Goal: Find specific page/section: Find specific page/section

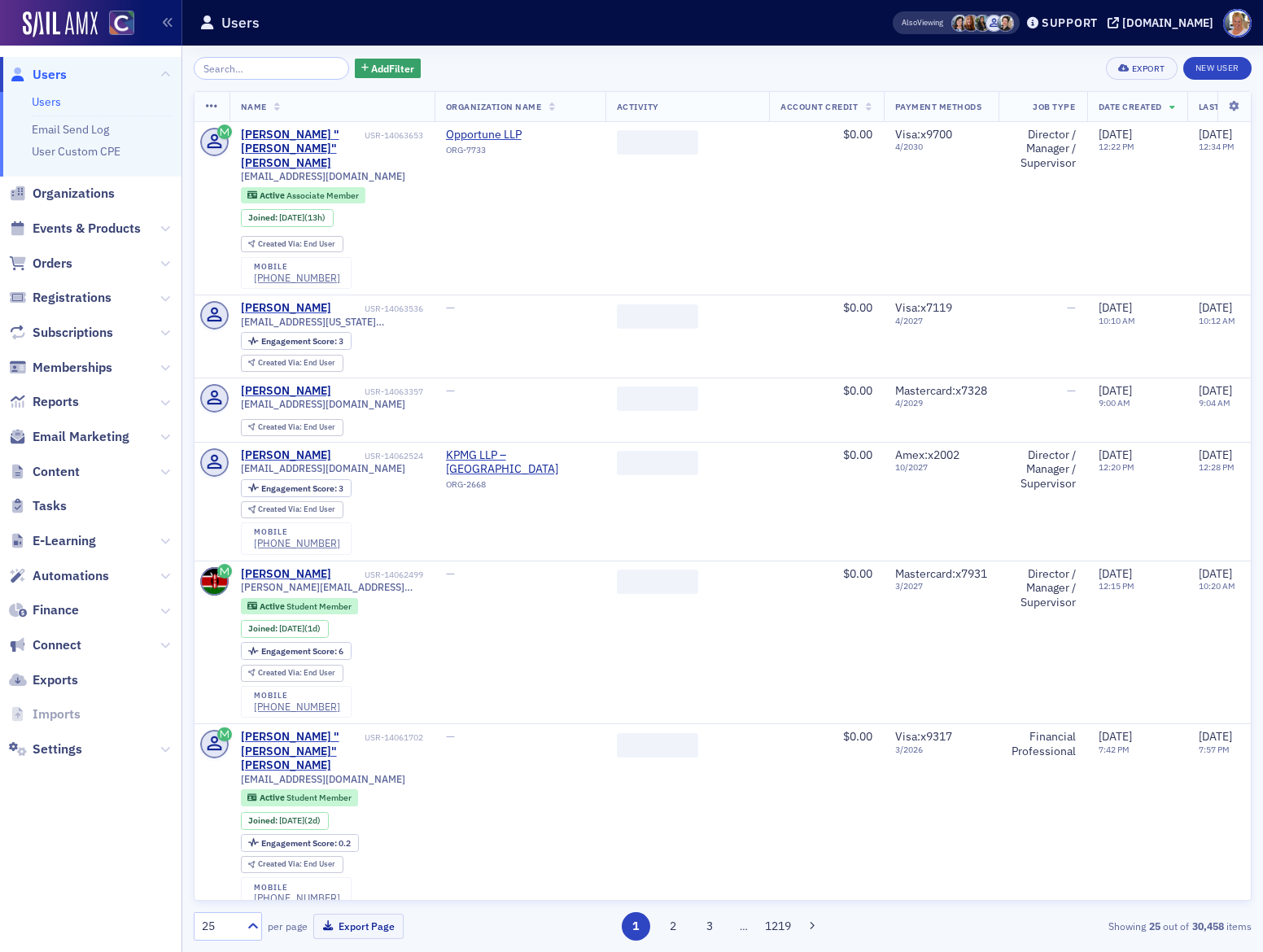
click at [229, 74] on input "search" at bounding box center [270, 68] width 155 height 23
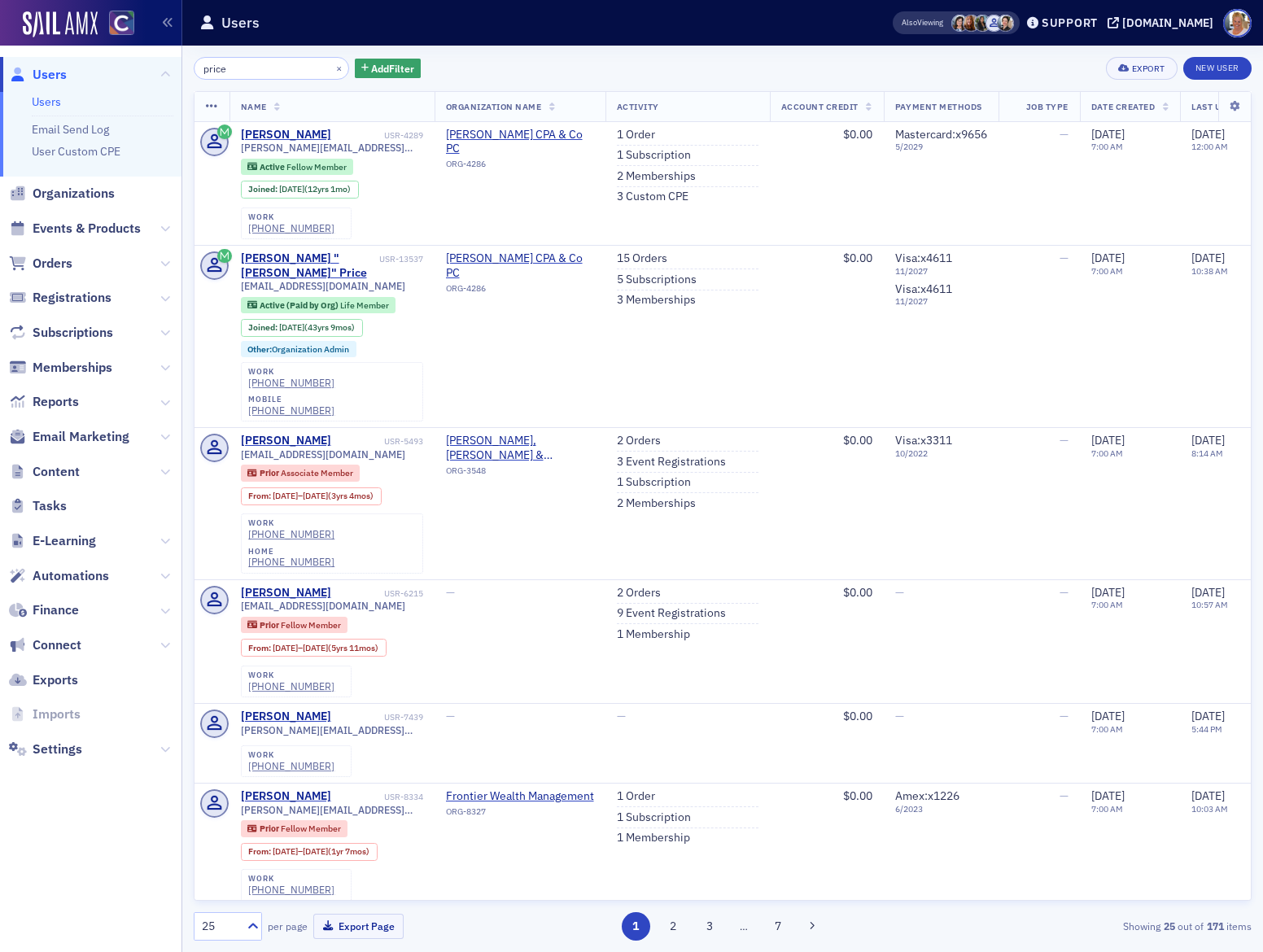
type input "price"
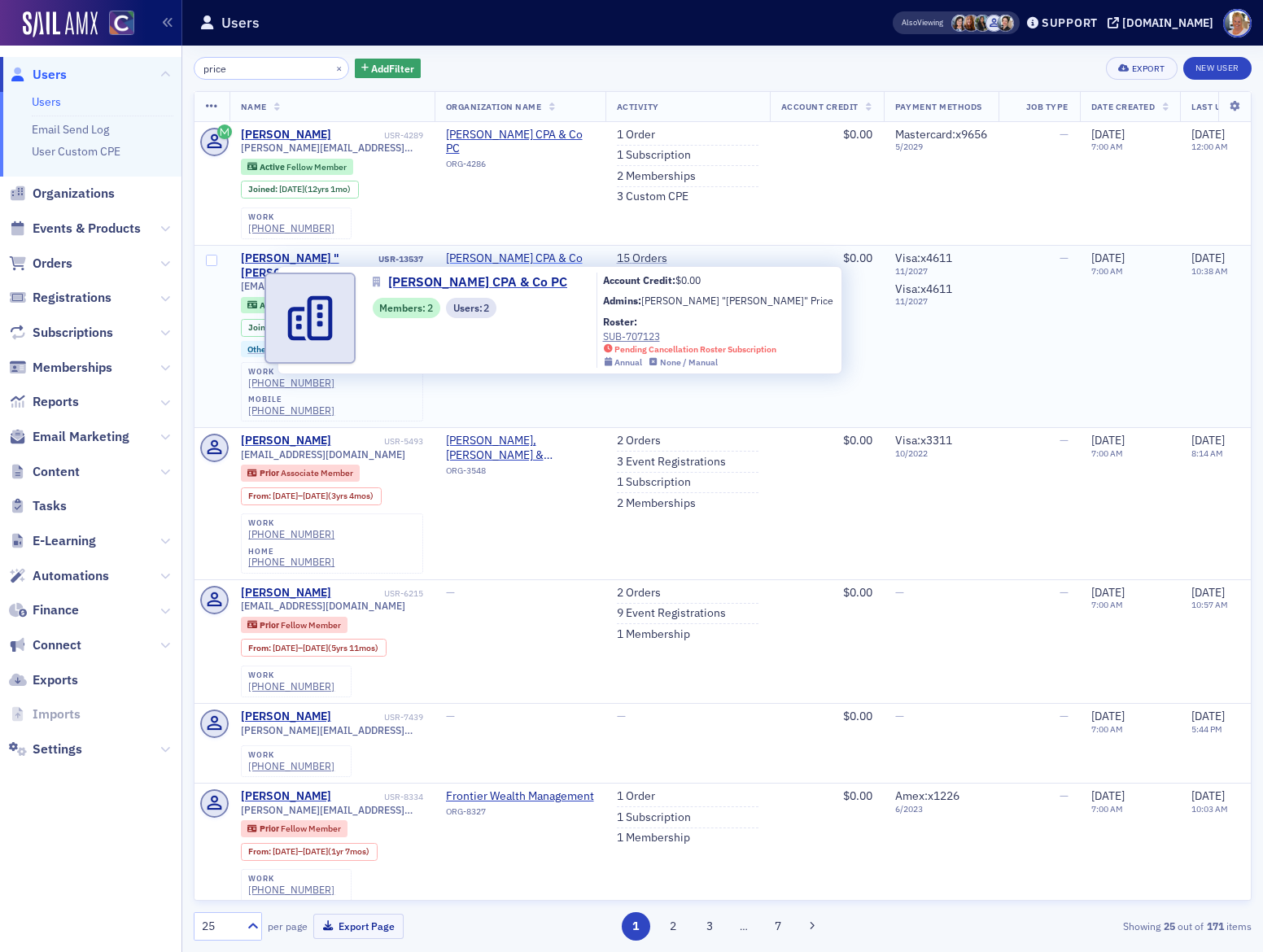
click at [499, 256] on span "[PERSON_NAME] CPA & Co PC" at bounding box center [519, 266] width 148 height 28
select select "US"
